Goal: Check status

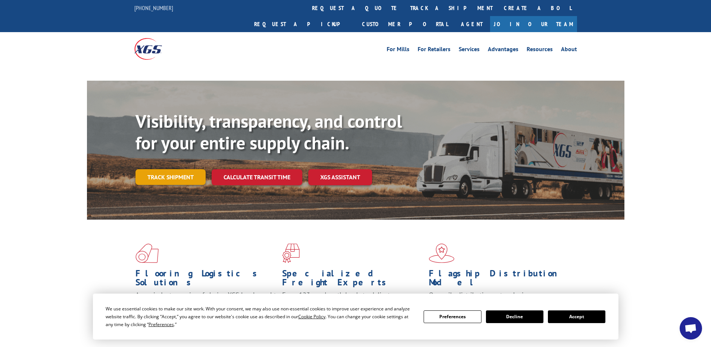
click at [184, 169] on link "Track shipment" at bounding box center [170, 177] width 70 height 16
click at [600, 318] on button "Accept" at bounding box center [576, 316] width 57 height 13
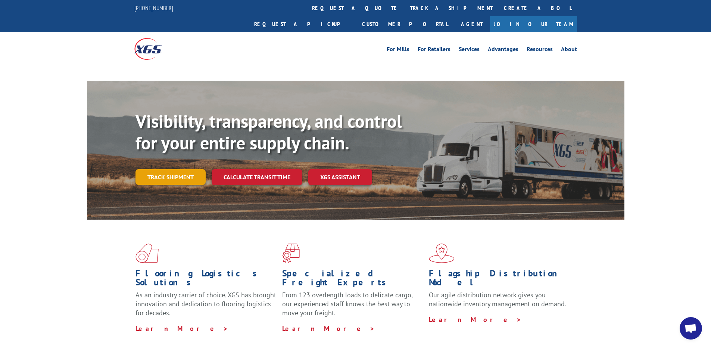
click at [159, 169] on link "Track shipment" at bounding box center [170, 177] width 70 height 16
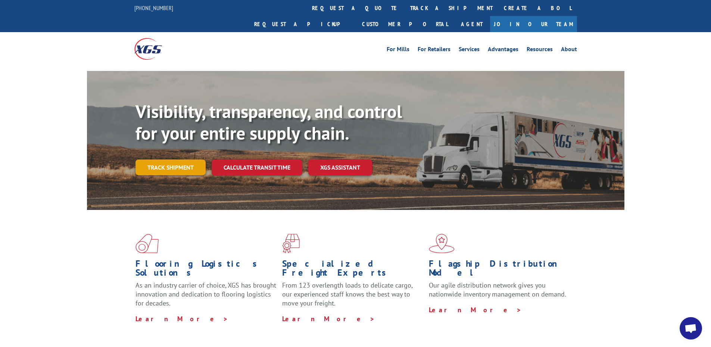
click at [160, 159] on link "Track shipment" at bounding box center [170, 167] width 70 height 16
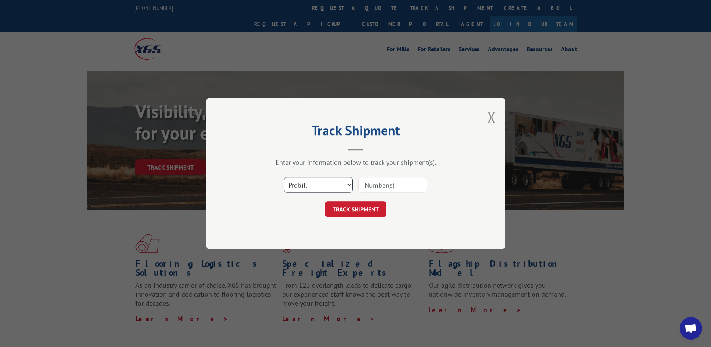
click at [324, 188] on select "Select category... Probill BOL PO" at bounding box center [318, 185] width 69 height 16
select select "bol"
click at [284, 177] on select "Select category... Probill BOL PO" at bounding box center [318, 185] width 69 height 16
click at [372, 191] on input at bounding box center [392, 185] width 69 height 16
paste input "3376201"
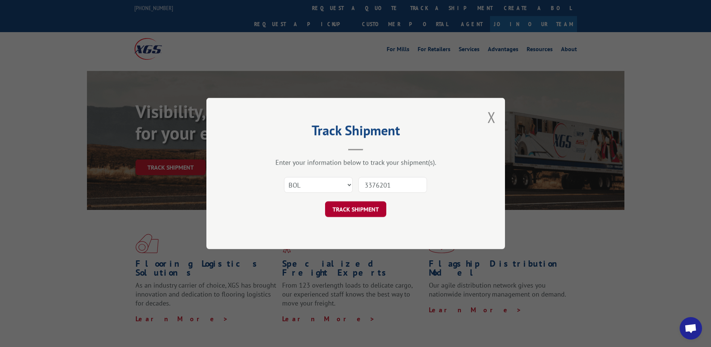
type input "3376201"
click at [360, 212] on button "TRACK SHIPMENT" at bounding box center [355, 209] width 61 height 16
